Goal: Answer question/provide support

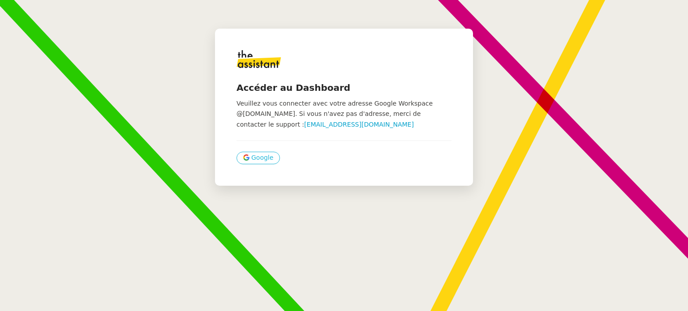
click at [253, 153] on span "Google" at bounding box center [262, 158] width 22 height 10
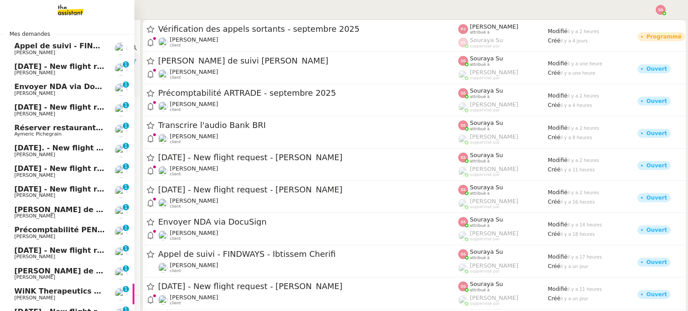
click at [71, 88] on span "Envoyer NDA via DocuSign" at bounding box center [67, 86] width 107 height 9
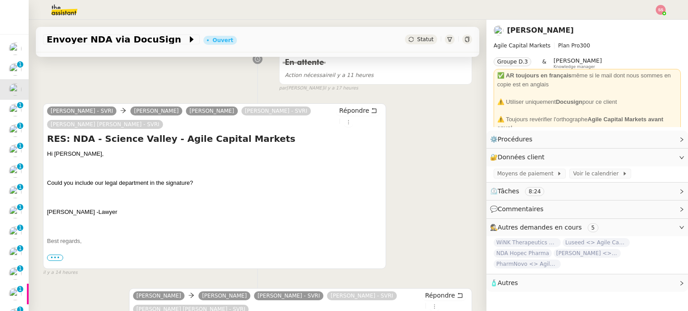
scroll to position [134, 0]
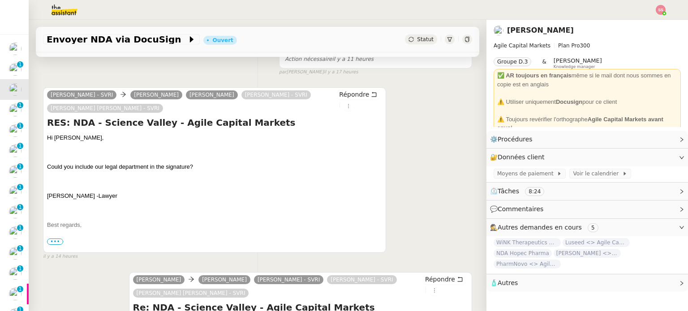
click at [60, 245] on span "•••" at bounding box center [55, 242] width 16 height 6
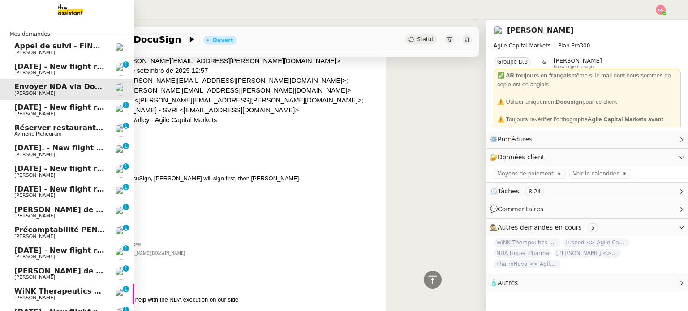
scroll to position [397, 0]
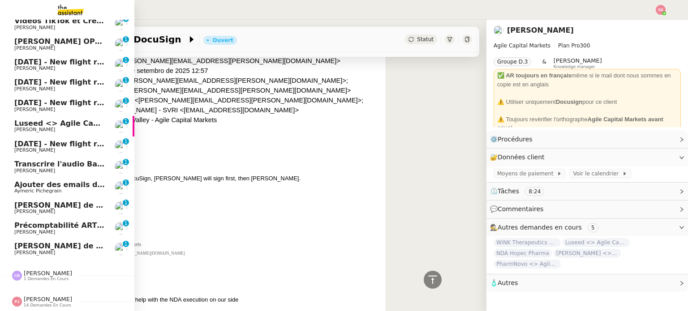
click at [47, 182] on span "Ajouter des emails dans Pipedrive" at bounding box center [83, 184] width 138 height 9
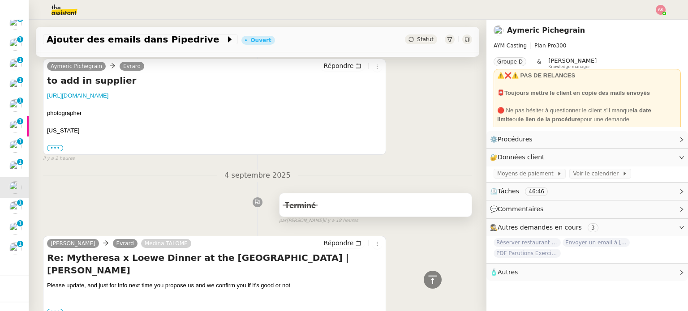
scroll to position [269, 0]
